Goal: Information Seeking & Learning: Learn about a topic

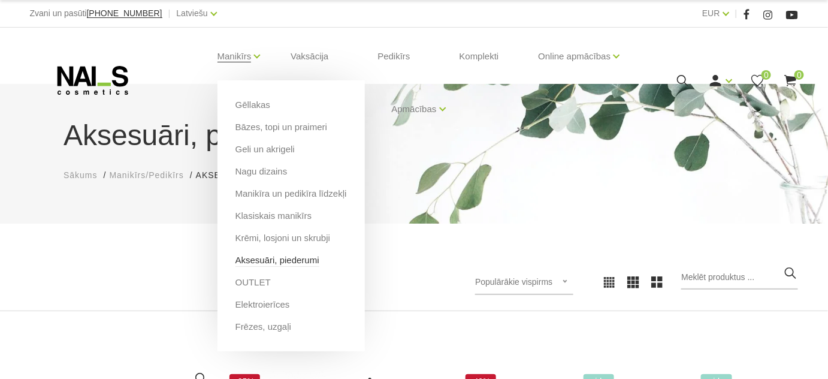
click at [264, 262] on link "Aksesuāri, piederumi" at bounding box center [277, 259] width 84 height 13
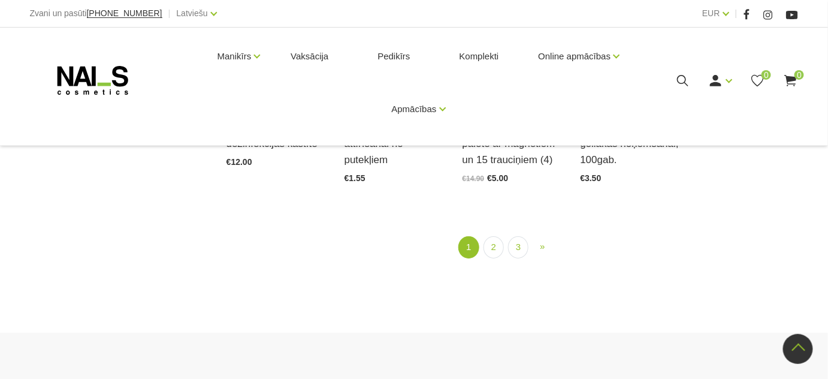
scroll to position [1470, 0]
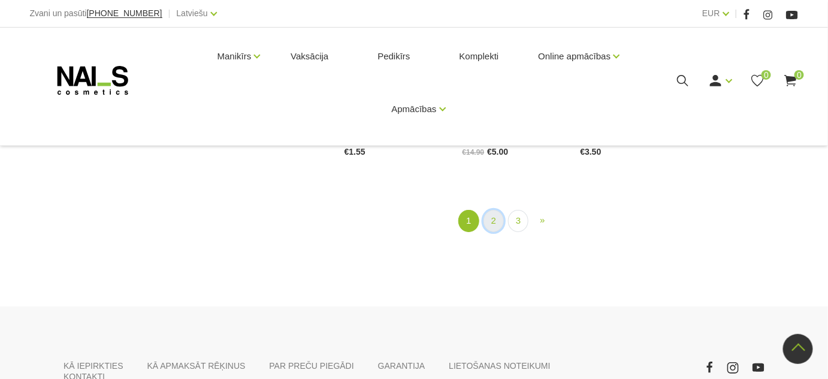
click at [492, 213] on link "2" at bounding box center [493, 221] width 20 height 22
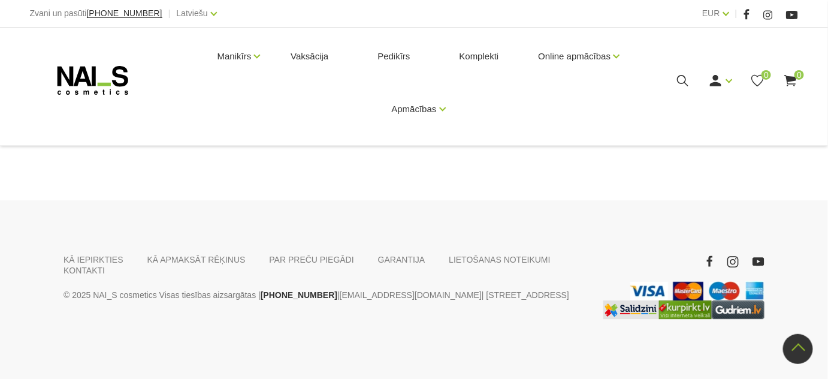
scroll to position [1497, 0]
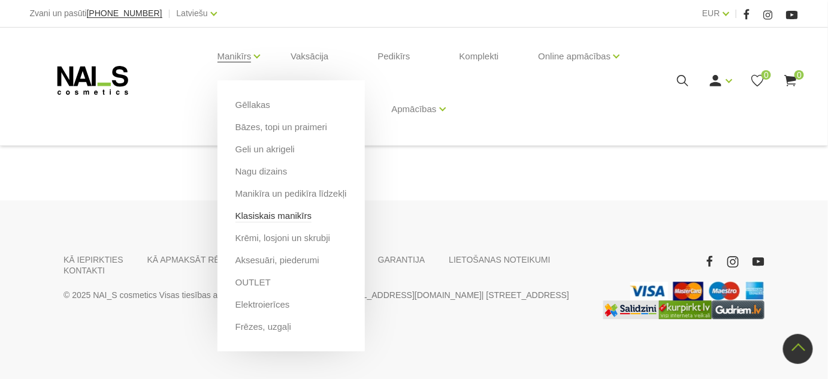
click at [252, 213] on link "Klasiskais manikīrs" at bounding box center [273, 215] width 77 height 13
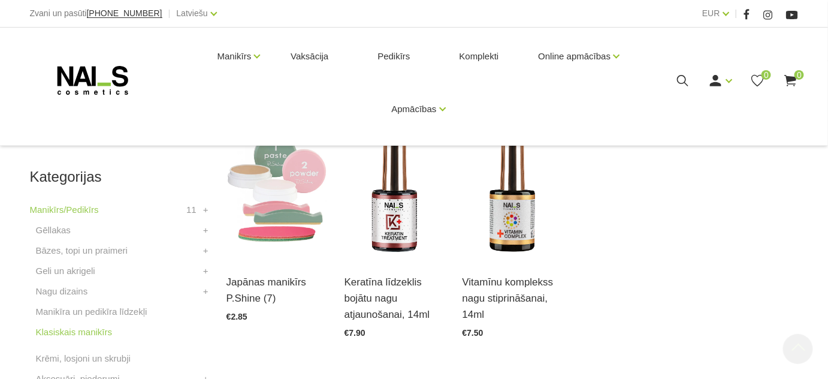
scroll to position [272, 0]
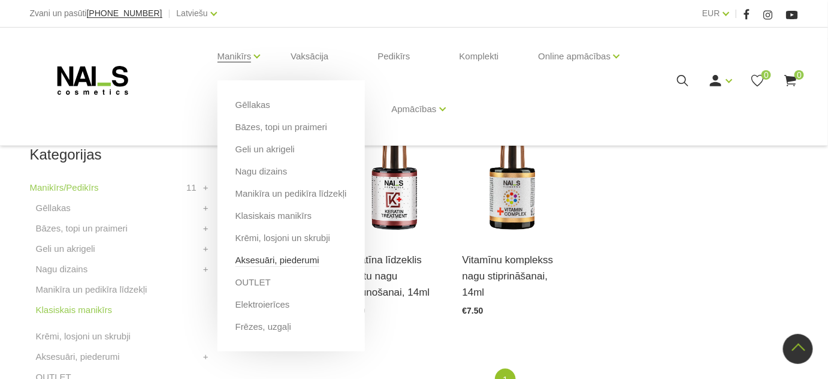
click at [271, 256] on link "Aksesuāri, piederumi" at bounding box center [277, 259] width 84 height 13
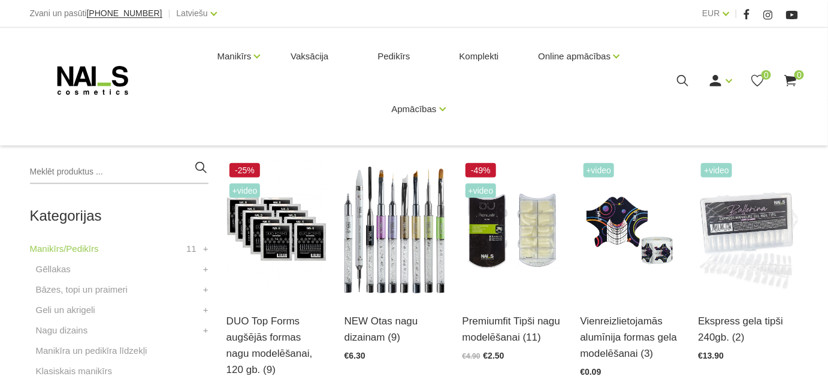
scroll to position [217, 0]
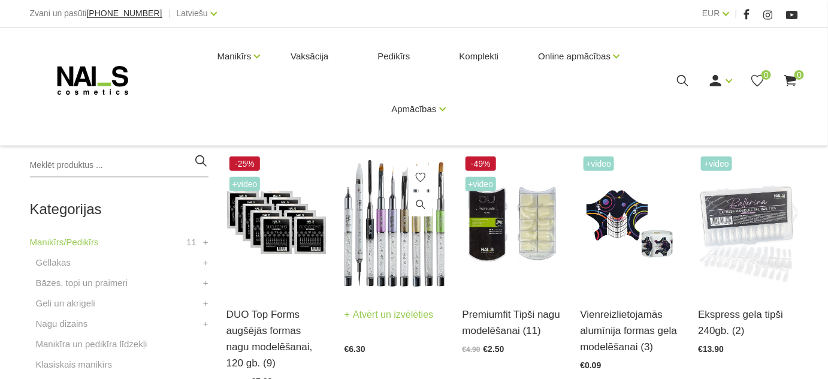
click at [358, 219] on img at bounding box center [395, 222] width 100 height 138
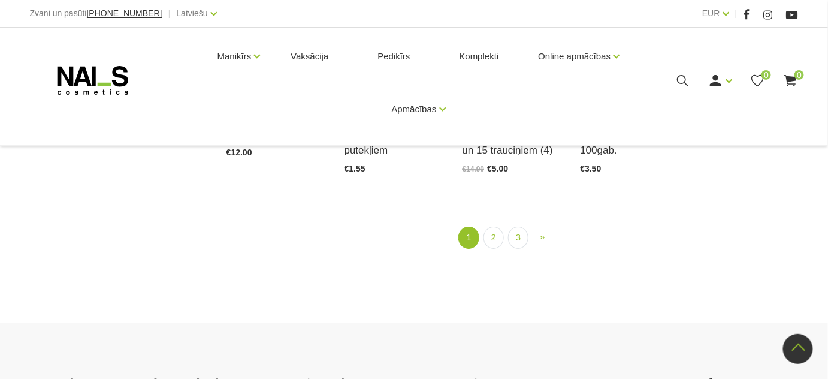
scroll to position [1470, 0]
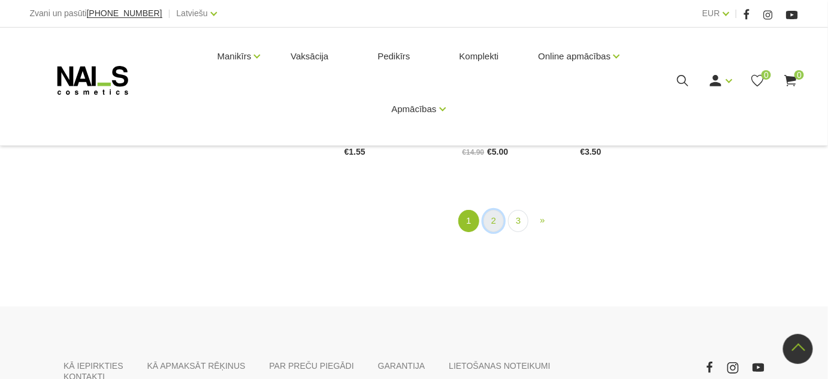
click at [490, 216] on link "2" at bounding box center [493, 221] width 20 height 22
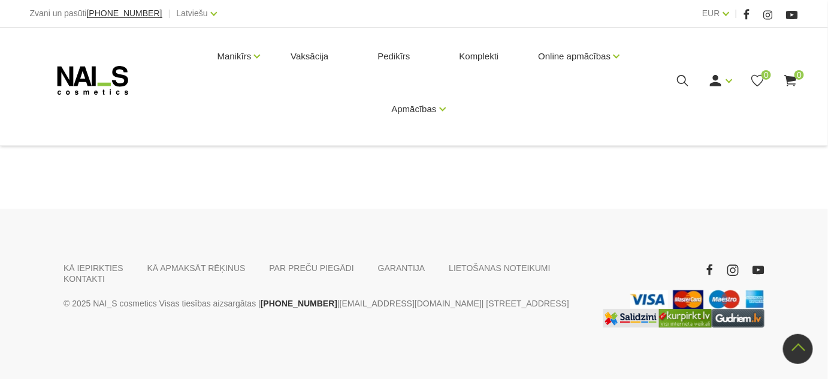
scroll to position [1007, 0]
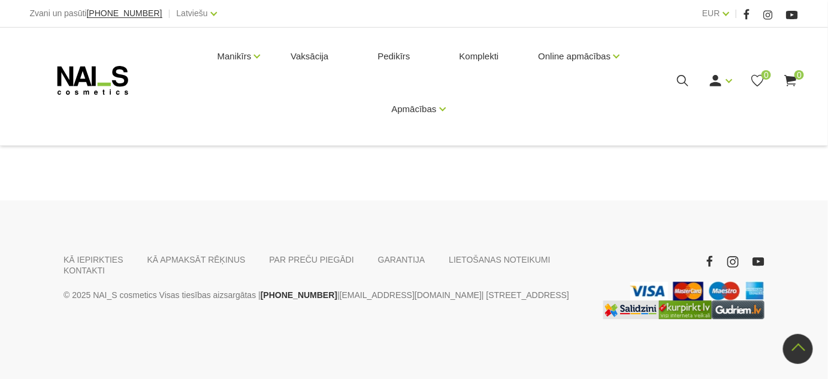
click at [525, 126] on link "3" at bounding box center [530, 115] width 20 height 22
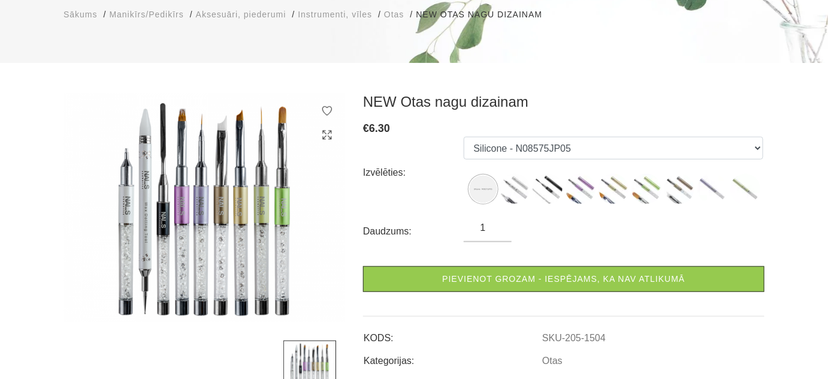
scroll to position [163, 0]
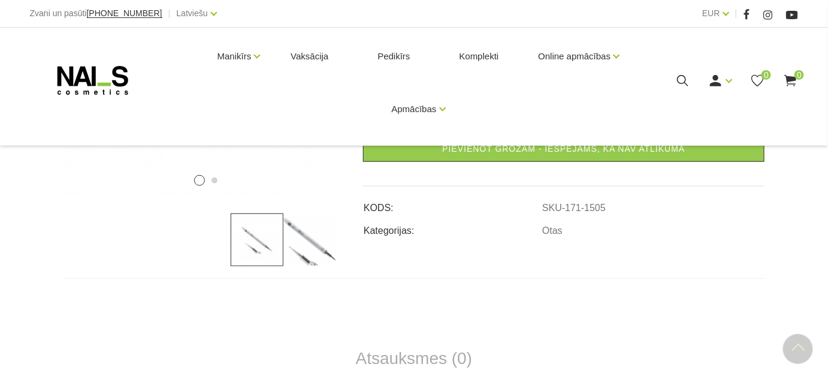
scroll to position [381, 0]
